Goal: Check status: Check status

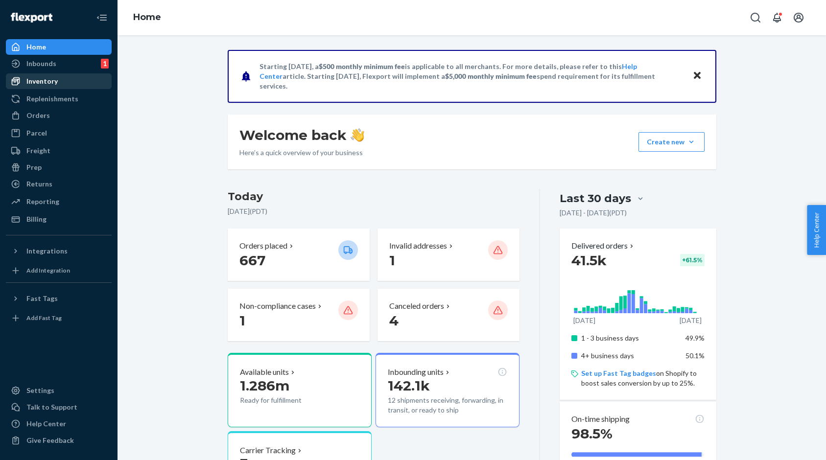
click at [53, 76] on div "Inventory" at bounding box center [41, 81] width 31 height 10
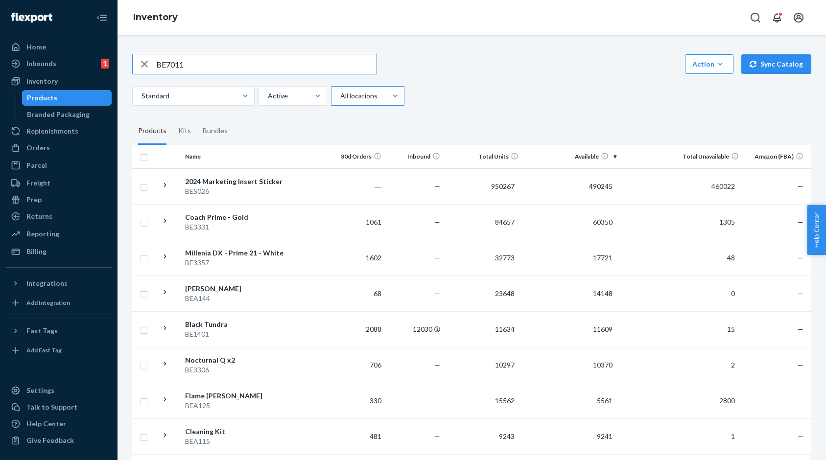
type input "BE7011"
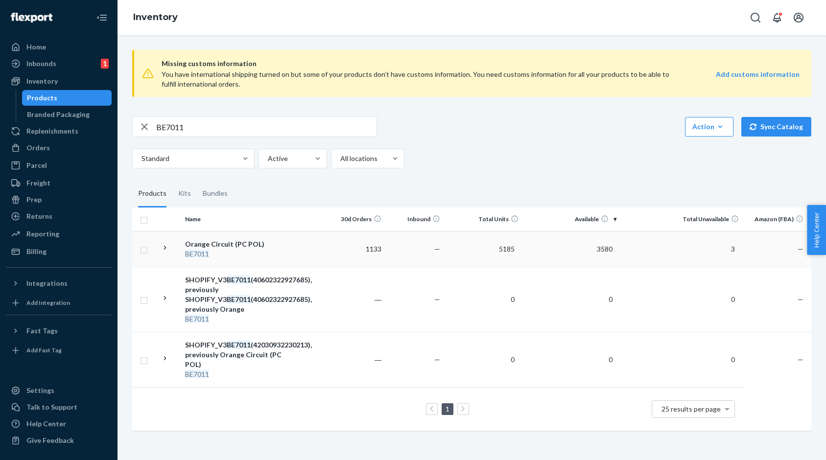
click at [203, 248] on div "Orange Circuit (PC POL)" at bounding box center [236, 245] width 102 height 10
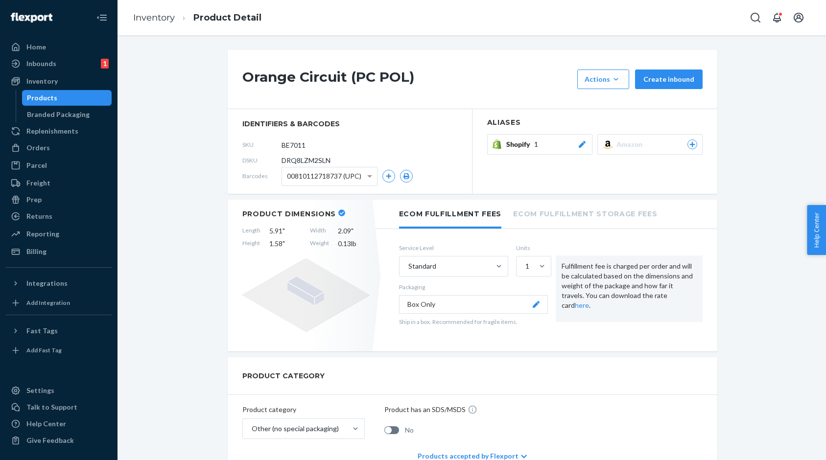
click at [587, 143] on icon at bounding box center [583, 144] width 10 height 7
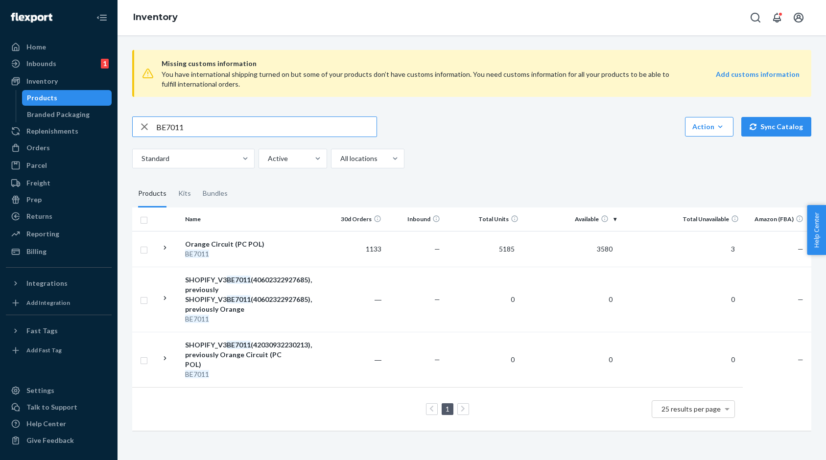
click at [660, 169] on div "Missing customs information You have international shipping turned on but some …" at bounding box center [472, 241] width 694 height 399
